Goal: Find specific page/section: Find specific page/section

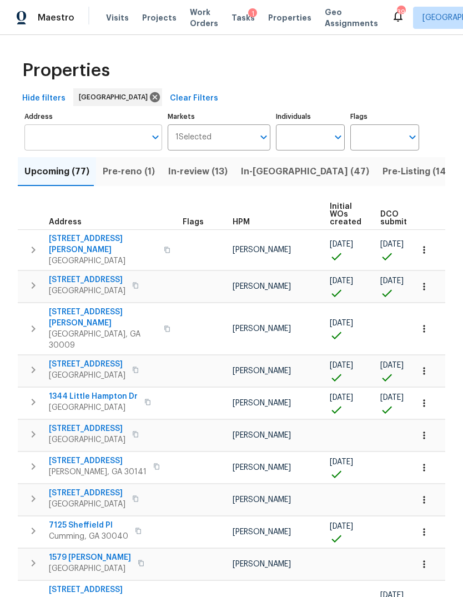
click at [107, 133] on input "Address" at bounding box center [84, 137] width 121 height 26
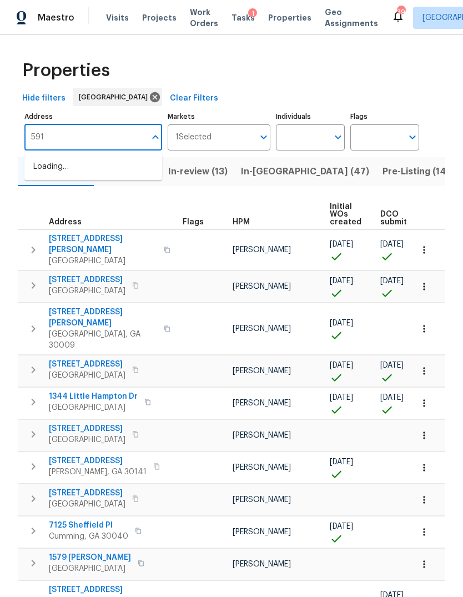
type input "5919"
click at [94, 206] on li "[STREET_ADDRESS][PERSON_NAME]" at bounding box center [93, 191] width 138 height 30
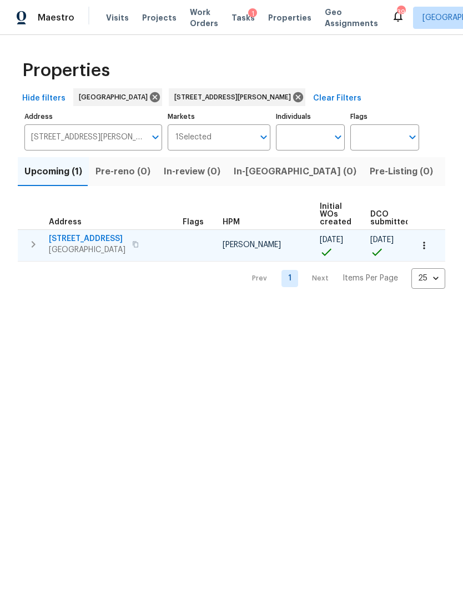
click at [83, 237] on span "[STREET_ADDRESS]" at bounding box center [87, 238] width 77 height 11
click at [421, 248] on icon "button" at bounding box center [424, 245] width 11 height 11
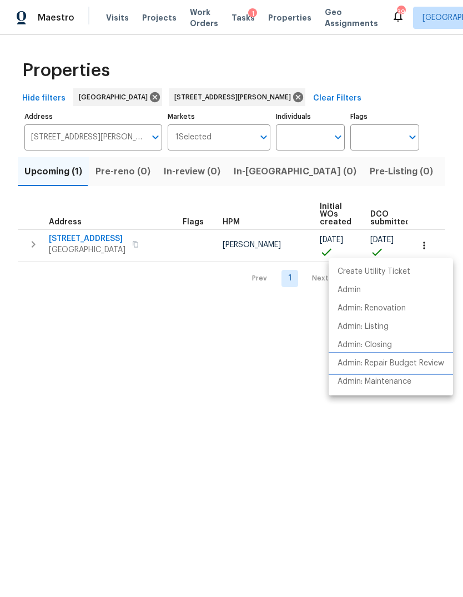
click at [412, 365] on p "Admin: Repair Budget Review" at bounding box center [391, 364] width 107 height 12
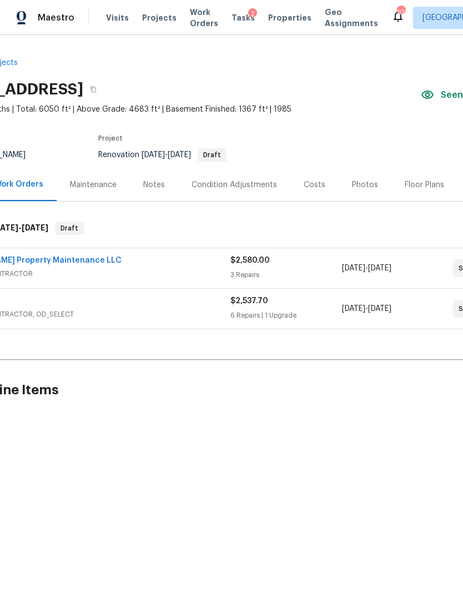
scroll to position [0, 11]
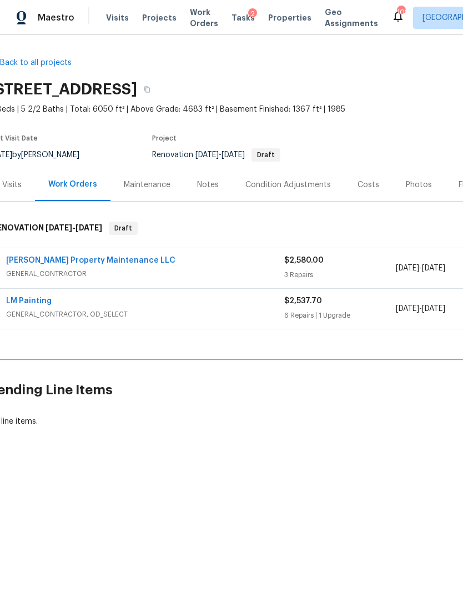
click at [368, 194] on div "Costs" at bounding box center [369, 184] width 48 height 33
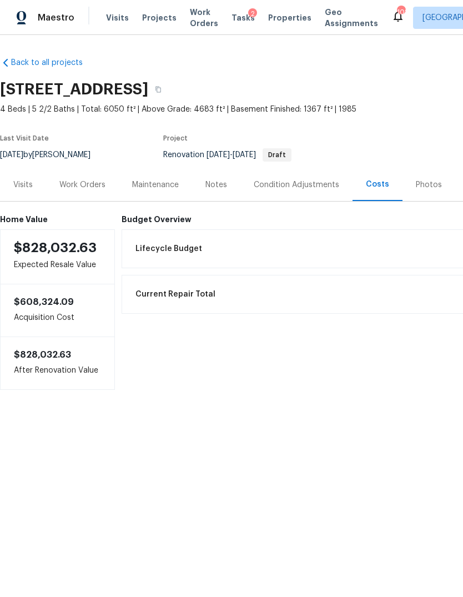
click at [26, 179] on div "Visits" at bounding box center [22, 184] width 19 height 11
